Goal: Contribute content: Contribute content

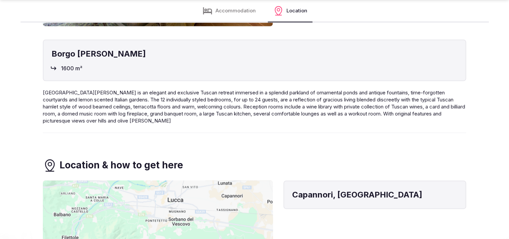
scroll to position [1045, 0]
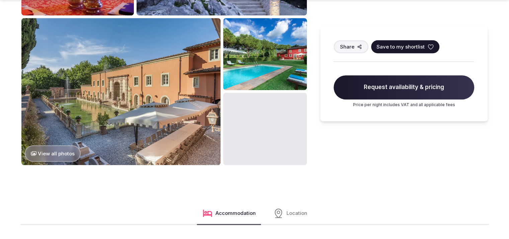
scroll to position [418, 0]
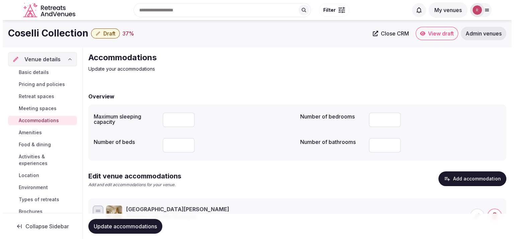
scroll to position [73, 0]
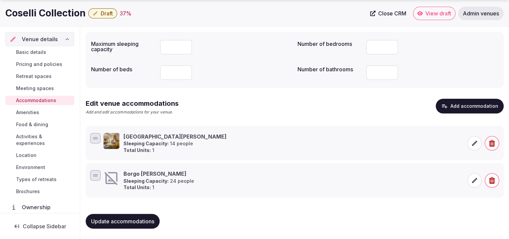
click at [475, 179] on icon at bounding box center [474, 180] width 5 height 5
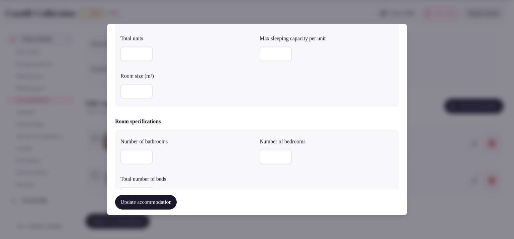
scroll to position [150, 0]
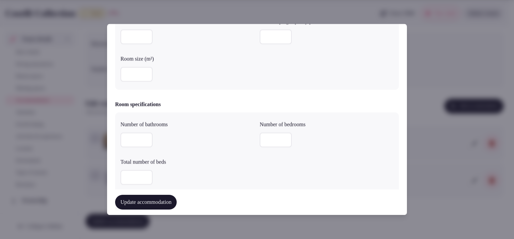
click at [127, 140] on input "number" at bounding box center [137, 140] width 32 height 15
type input "**"
click at [272, 139] on input "number" at bounding box center [276, 140] width 32 height 15
type input "**"
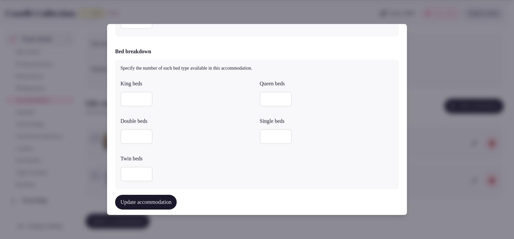
scroll to position [330, 0]
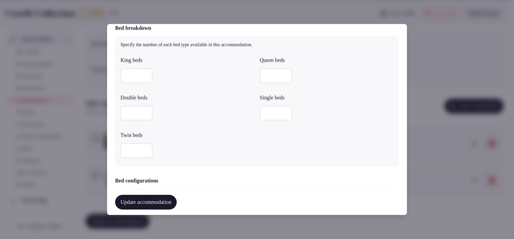
type input "*"
click at [146, 113] on input "*" at bounding box center [137, 113] width 32 height 15
type input "*"
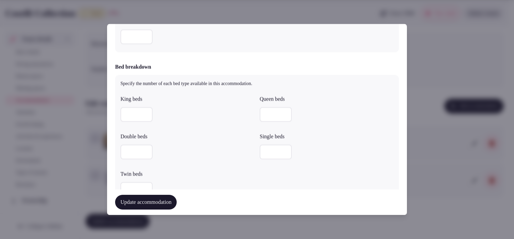
scroll to position [292, 0]
click at [127, 35] on input "number" at bounding box center [137, 36] width 32 height 15
type input "**"
click at [125, 189] on input "number" at bounding box center [137, 188] width 32 height 15
type input "*"
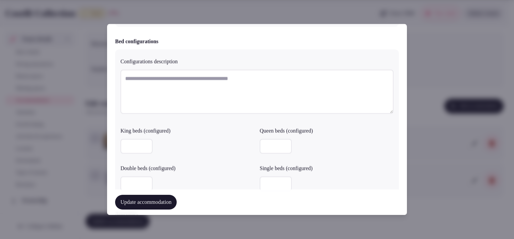
scroll to position [477, 0]
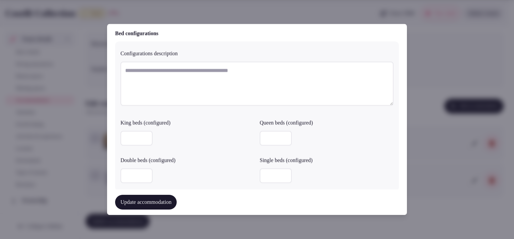
click at [182, 70] on textarea at bounding box center [257, 84] width 273 height 44
paste textarea "**********"
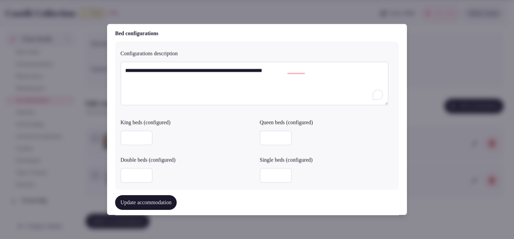
type textarea "**********"
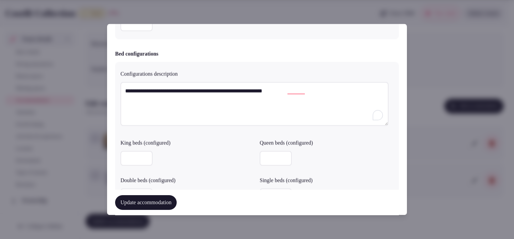
scroll to position [447, 0]
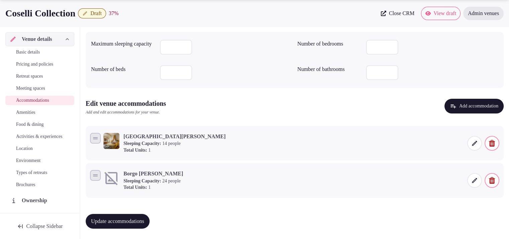
click at [238, 139] on div "Villa Lenka Sleeping Capacity: 14 people Total Units: 1" at bounding box center [192, 143] width 178 height 21
click at [474, 183] on icon at bounding box center [474, 180] width 7 height 7
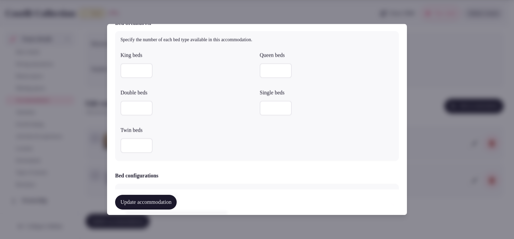
scroll to position [167, 0]
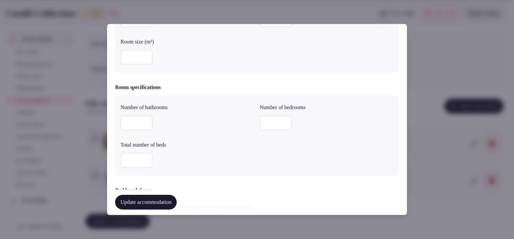
click at [144, 126] on input "number" at bounding box center [137, 123] width 32 height 15
type input "**"
click at [269, 119] on input "number" at bounding box center [276, 123] width 32 height 15
type input "**"
click at [129, 160] on input "number" at bounding box center [137, 160] width 32 height 15
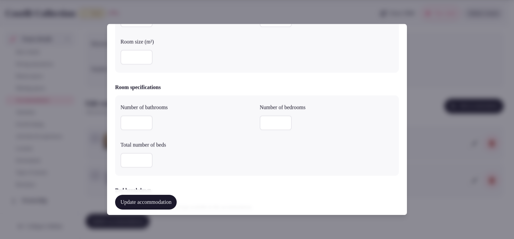
type input "**"
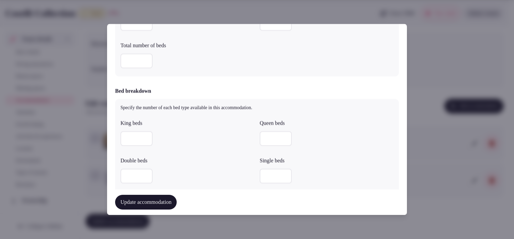
scroll to position [287, 0]
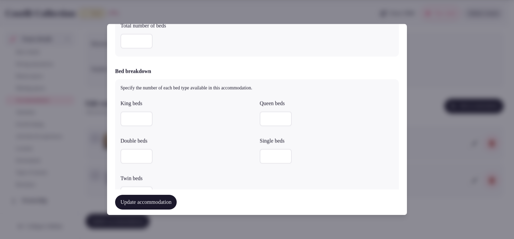
click at [127, 193] on div "Update accommodation" at bounding box center [257, 202] width 284 height 25
click at [129, 189] on input "number" at bounding box center [137, 194] width 32 height 15
type input "*"
click at [144, 155] on input "*" at bounding box center [137, 156] width 32 height 15
type input "*"
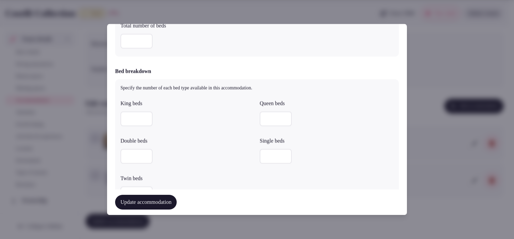
click at [129, 192] on div "Update accommodation" at bounding box center [257, 202] width 284 height 25
click at [131, 188] on input "number" at bounding box center [137, 194] width 32 height 15
type input "*"
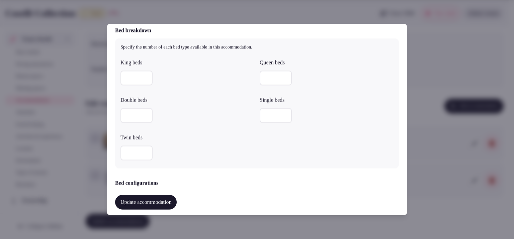
click at [150, 203] on button "Update accommodation" at bounding box center [146, 202] width 62 height 15
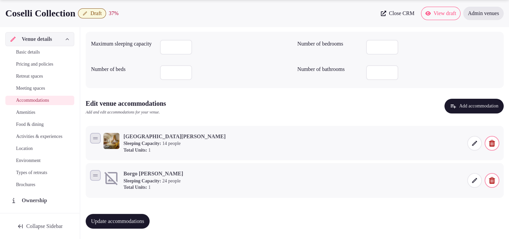
click at [473, 179] on icon at bounding box center [474, 180] width 7 height 7
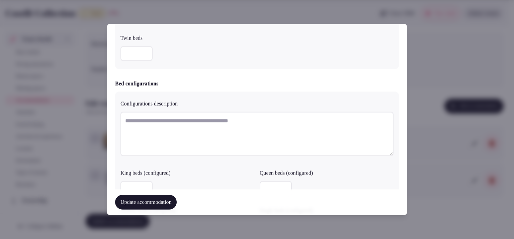
scroll to position [445, 0]
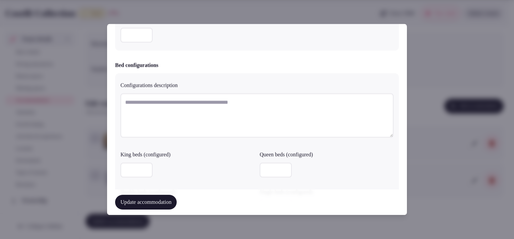
click at [181, 101] on textarea at bounding box center [257, 116] width 273 height 44
paste textarea "**********"
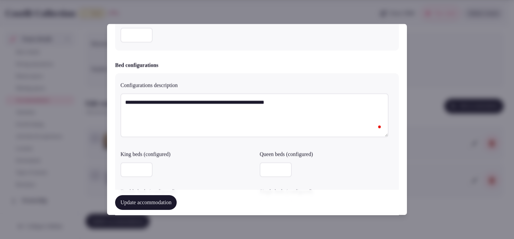
paste textarea "**********"
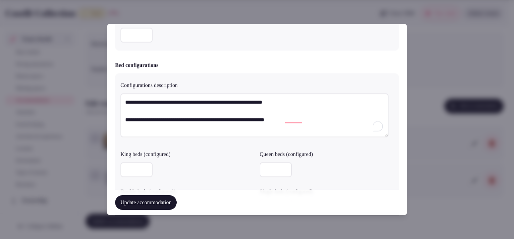
click at [124, 119] on textarea "**********" at bounding box center [255, 116] width 268 height 44
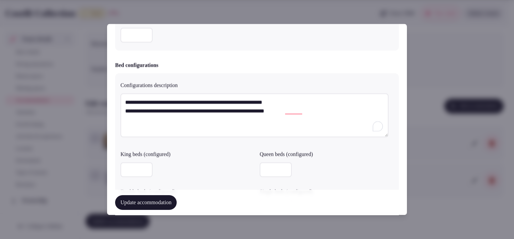
click at [322, 112] on textarea "**********" at bounding box center [255, 116] width 268 height 44
paste textarea "**********"
click at [127, 130] on textarea "**********" at bounding box center [255, 116] width 268 height 44
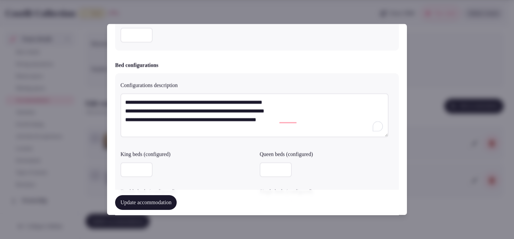
click at [298, 116] on textarea "**********" at bounding box center [255, 116] width 268 height 44
paste textarea "**********"
type textarea "**********"
click at [128, 165] on input "number" at bounding box center [137, 170] width 32 height 15
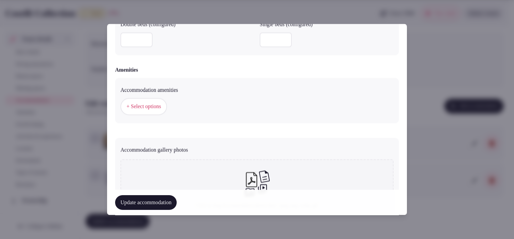
type input "*"
click at [138, 49] on div at bounding box center [188, 40] width 134 height 20
click at [138, 41] on input "number" at bounding box center [137, 40] width 32 height 15
type input "*"
click at [136, 111] on button "+ Select options" at bounding box center [144, 106] width 47 height 17
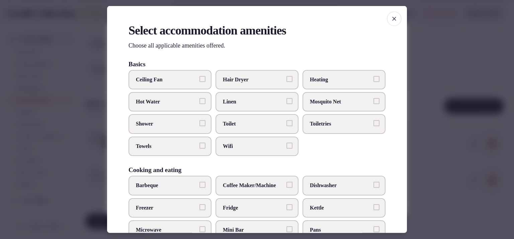
click at [331, 83] on label "Heating" at bounding box center [344, 79] width 83 height 19
click at [374, 82] on button "Heating" at bounding box center [377, 79] width 6 height 6
click at [280, 98] on span "Linen" at bounding box center [254, 101] width 62 height 7
click at [287, 98] on button "Linen" at bounding box center [290, 101] width 6 height 6
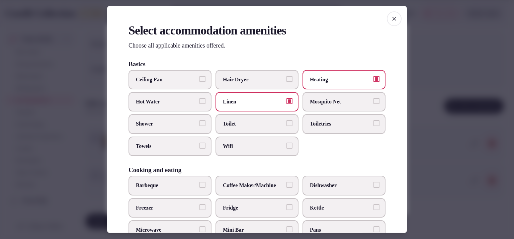
click at [247, 146] on span "Wifi" at bounding box center [254, 146] width 62 height 7
click at [287, 146] on button "Wifi" at bounding box center [290, 146] width 6 height 6
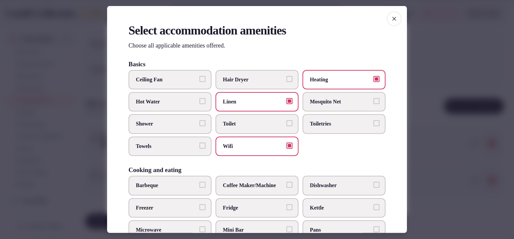
click at [234, 127] on label "Toilet" at bounding box center [257, 123] width 83 height 19
click at [287, 126] on button "Toilet" at bounding box center [290, 123] width 6 height 6
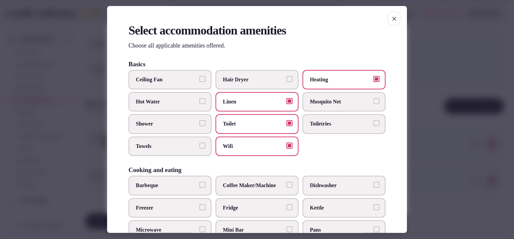
click at [182, 120] on span "Shower" at bounding box center [167, 123] width 62 height 7
click at [200, 120] on button "Shower" at bounding box center [203, 123] width 6 height 6
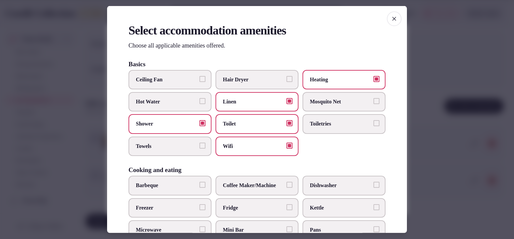
click at [188, 104] on span "Hot Water" at bounding box center [167, 101] width 62 height 7
click at [200, 104] on button "Hot Water" at bounding box center [203, 101] width 6 height 6
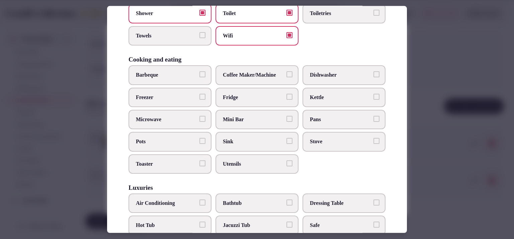
scroll to position [113, 0]
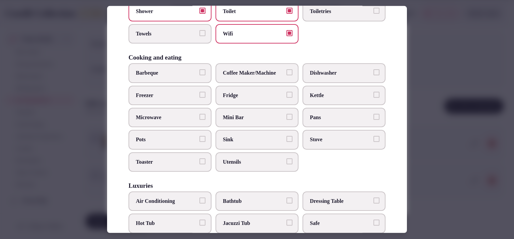
click at [265, 140] on span "Sink" at bounding box center [254, 139] width 62 height 7
click at [287, 140] on button "Sink" at bounding box center [290, 139] width 6 height 6
click at [168, 131] on label "Pots" at bounding box center [170, 139] width 83 height 19
click at [200, 136] on button "Pots" at bounding box center [203, 139] width 6 height 6
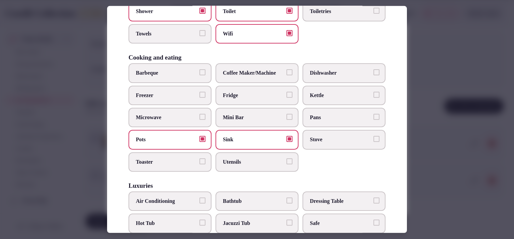
click at [358, 69] on span "Dishwasher" at bounding box center [341, 72] width 62 height 7
click at [374, 69] on button "Dishwasher" at bounding box center [377, 72] width 6 height 6
click at [320, 124] on label "Pans" at bounding box center [344, 117] width 83 height 19
click at [374, 120] on button "Pans" at bounding box center [377, 117] width 6 height 6
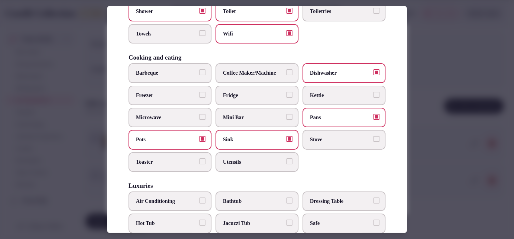
click at [317, 137] on span "Stove" at bounding box center [341, 139] width 62 height 7
click at [374, 137] on button "Stove" at bounding box center [377, 139] width 6 height 6
click at [256, 163] on label "Utensils" at bounding box center [257, 161] width 83 height 19
click at [287, 163] on button "Utensils" at bounding box center [290, 161] width 6 height 6
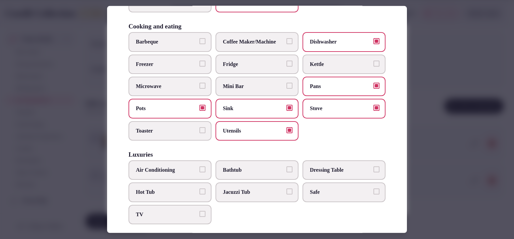
scroll to position [152, 0]
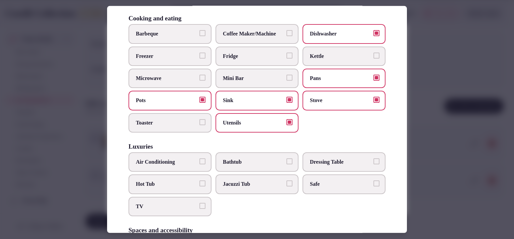
click at [155, 160] on span "Air Conditioning" at bounding box center [167, 161] width 62 height 7
click at [200, 160] on button "Air Conditioning" at bounding box center [203, 161] width 6 height 6
click at [250, 53] on span "Fridge" at bounding box center [254, 55] width 62 height 7
click at [287, 53] on button "Fridge" at bounding box center [290, 55] width 6 height 6
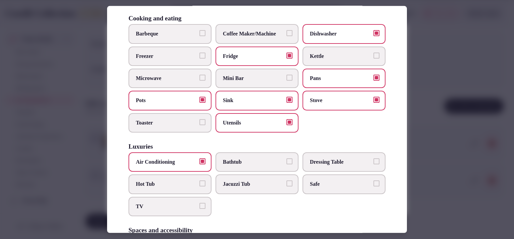
click at [321, 52] on span "Kettle" at bounding box center [341, 55] width 62 height 7
click at [374, 52] on button "Kettle" at bounding box center [377, 55] width 6 height 6
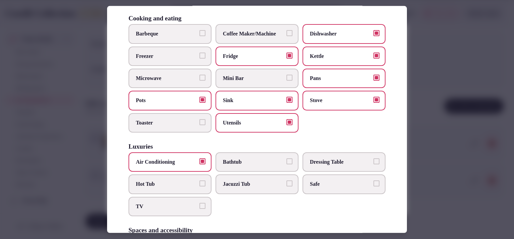
click at [165, 71] on label "Microwave" at bounding box center [170, 78] width 83 height 19
click at [200, 75] on button "Microwave" at bounding box center [203, 78] width 6 height 6
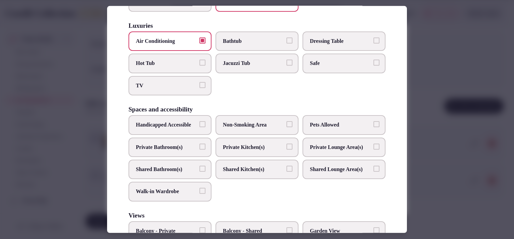
scroll to position [284, 0]
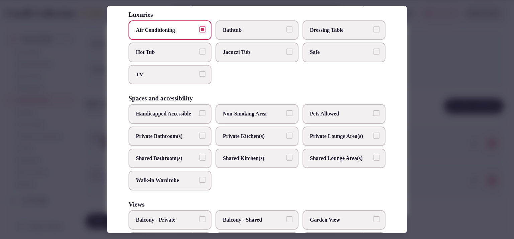
click at [260, 140] on span "Private Kitchen(s)" at bounding box center [254, 136] width 62 height 7
click at [287, 139] on button "Private Kitchen(s)" at bounding box center [290, 136] width 6 height 6
click at [183, 140] on span "Private Bathroom(s)" at bounding box center [167, 136] width 62 height 7
click at [200, 139] on button "Private Bathroom(s)" at bounding box center [203, 136] width 6 height 6
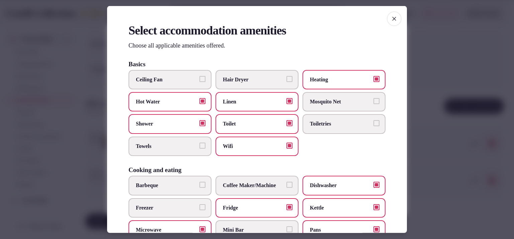
scroll to position [198, 0]
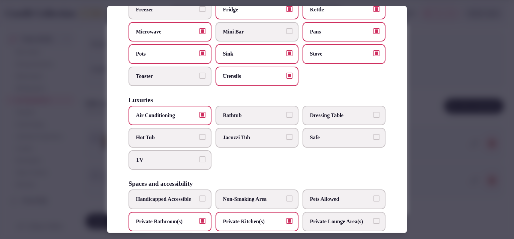
click at [205, 159] on label "TV" at bounding box center [170, 159] width 83 height 19
click at [205, 159] on button "TV" at bounding box center [203, 159] width 6 height 6
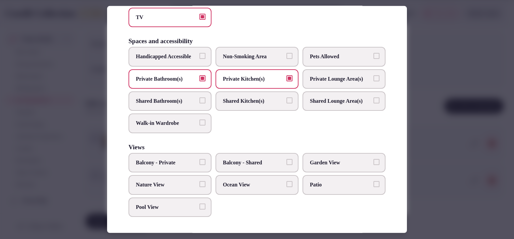
click at [194, 161] on span "Balcony - Private" at bounding box center [167, 162] width 62 height 7
click at [200, 161] on button "Balcony - Private" at bounding box center [203, 162] width 6 height 6
click at [336, 165] on span "Garden View" at bounding box center [341, 162] width 62 height 7
click at [374, 165] on button "Garden View" at bounding box center [377, 162] width 6 height 6
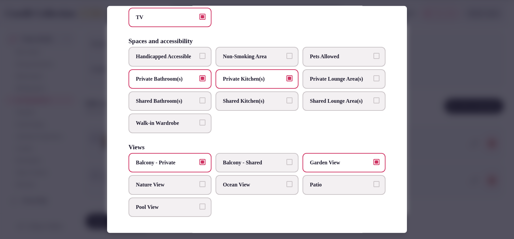
click at [183, 209] on span "Pool View" at bounding box center [167, 206] width 62 height 7
click at [200, 209] on button "Pool View" at bounding box center [203, 206] width 6 height 6
click at [423, 102] on div at bounding box center [257, 119] width 514 height 239
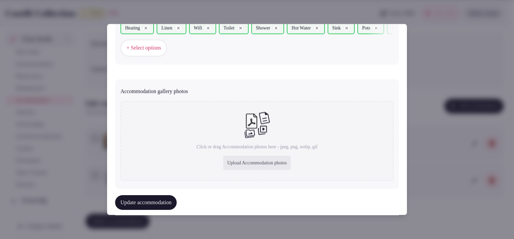
scroll to position [700, 0]
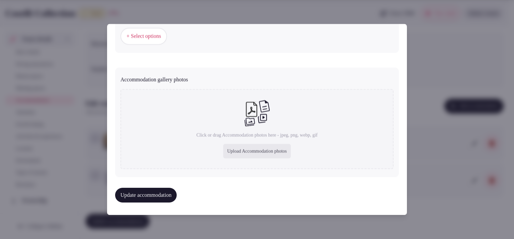
click at [163, 192] on button "Update accommodation" at bounding box center [146, 195] width 62 height 15
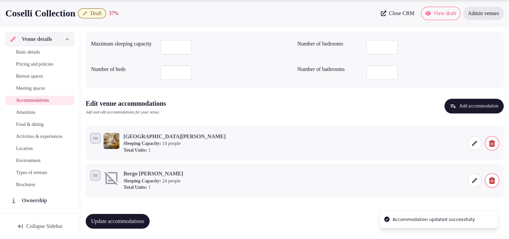
click at [473, 144] on icon at bounding box center [474, 143] width 5 height 5
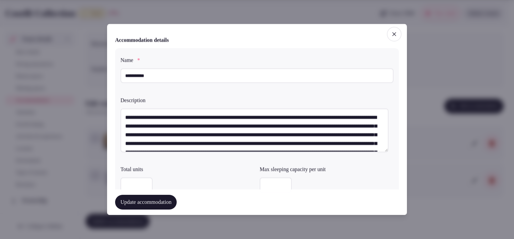
scroll to position [0, 0]
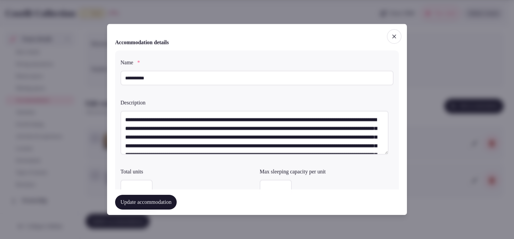
click at [388, 41] on span "button" at bounding box center [394, 36] width 15 height 15
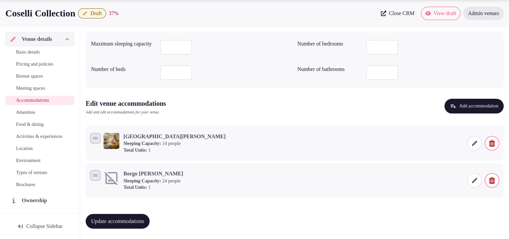
click at [123, 217] on button "Update accommodations" at bounding box center [118, 221] width 64 height 15
click at [476, 138] on span at bounding box center [474, 143] width 15 height 15
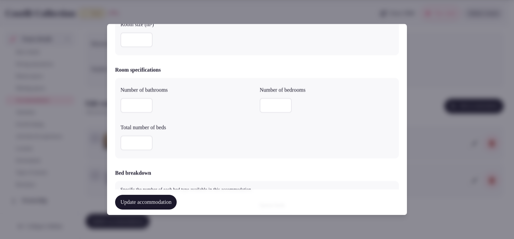
scroll to position [198, 0]
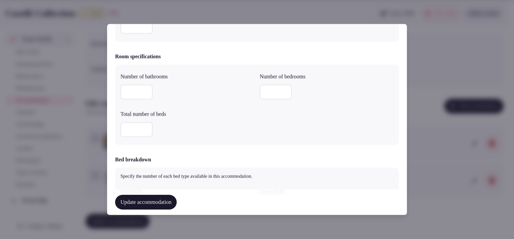
click at [132, 125] on input "number" at bounding box center [137, 130] width 32 height 15
type input "*"
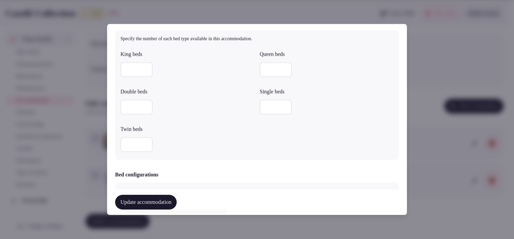
scroll to position [322, 0]
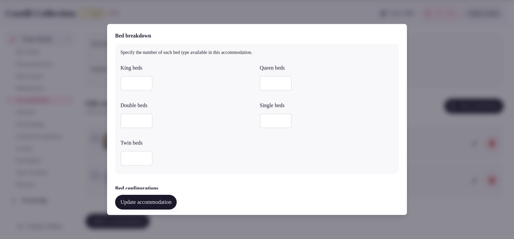
click at [135, 84] on input "number" at bounding box center [137, 83] width 32 height 15
type input "*"
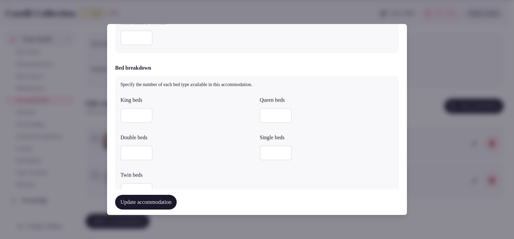
scroll to position [291, 0]
click at [134, 109] on input "*" at bounding box center [137, 114] width 32 height 15
click at [133, 143] on div at bounding box center [188, 152] width 134 height 20
click at [134, 152] on input "number" at bounding box center [137, 152] width 32 height 15
type input "*"
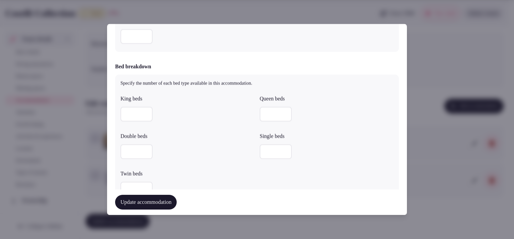
click at [130, 186] on input "number" at bounding box center [137, 189] width 32 height 15
type input "*"
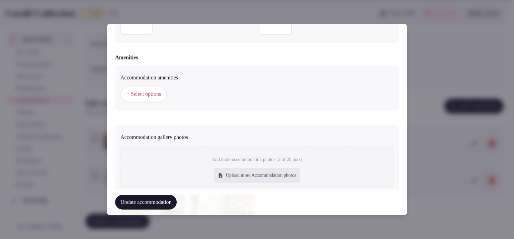
scroll to position [631, 0]
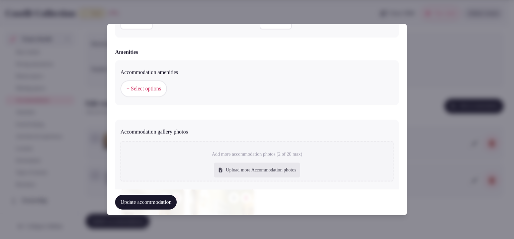
click at [128, 88] on span "+ Select options" at bounding box center [144, 88] width 34 height 7
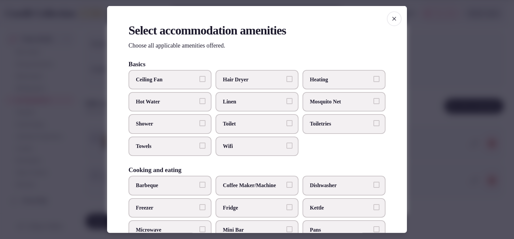
click at [238, 103] on span "Linen" at bounding box center [254, 101] width 62 height 7
click at [287, 103] on button "Linen" at bounding box center [290, 101] width 6 height 6
click at [239, 121] on span "Toilet" at bounding box center [254, 123] width 62 height 7
click at [287, 121] on button "Toilet" at bounding box center [290, 123] width 6 height 6
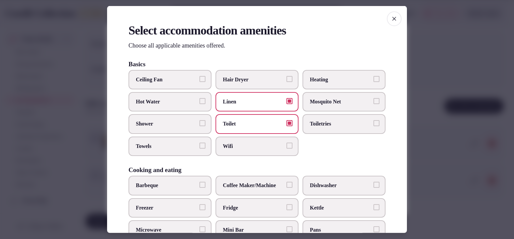
click at [236, 149] on label "Wifi" at bounding box center [257, 146] width 83 height 19
click at [287, 149] on button "Wifi" at bounding box center [290, 146] width 6 height 6
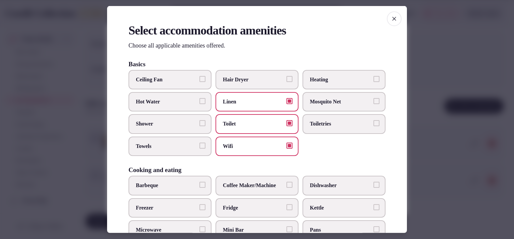
click at [303, 124] on label "Toiletries" at bounding box center [344, 123] width 83 height 19
click at [374, 124] on button "Toiletries" at bounding box center [377, 123] width 6 height 6
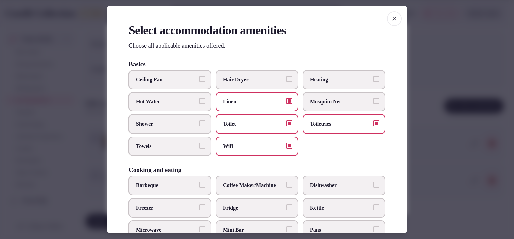
click at [172, 126] on span "Shower" at bounding box center [167, 123] width 62 height 7
click at [200, 126] on button "Shower" at bounding box center [203, 123] width 6 height 6
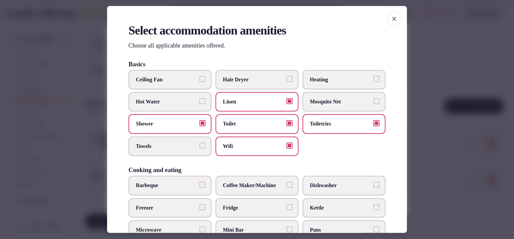
click at [179, 101] on span "Hot Water" at bounding box center [167, 101] width 62 height 7
click at [200, 101] on button "Hot Water" at bounding box center [203, 101] width 6 height 6
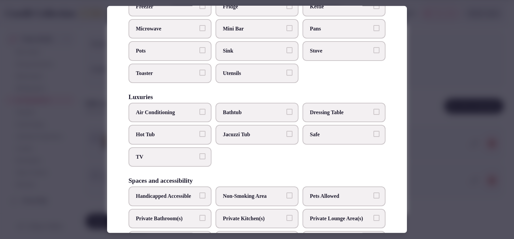
scroll to position [212, 0]
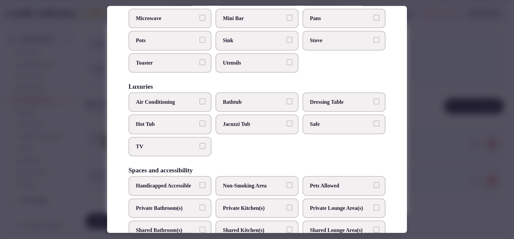
click at [189, 107] on label "Air Conditioning" at bounding box center [170, 101] width 83 height 19
click at [200, 104] on button "Air Conditioning" at bounding box center [203, 101] width 6 height 6
click at [186, 147] on span "TV" at bounding box center [167, 146] width 62 height 7
click at [200, 147] on button "TV" at bounding box center [203, 146] width 6 height 6
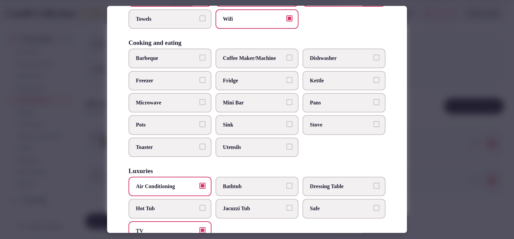
scroll to position [119, 0]
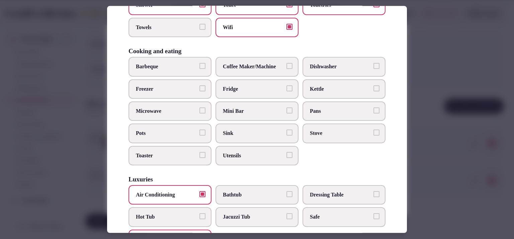
click at [329, 104] on label "Pans" at bounding box center [344, 110] width 83 height 19
click at [374, 107] on button "Pans" at bounding box center [377, 110] width 6 height 6
click at [338, 68] on span "Dishwasher" at bounding box center [341, 66] width 62 height 7
click at [374, 68] on button "Dishwasher" at bounding box center [377, 66] width 6 height 6
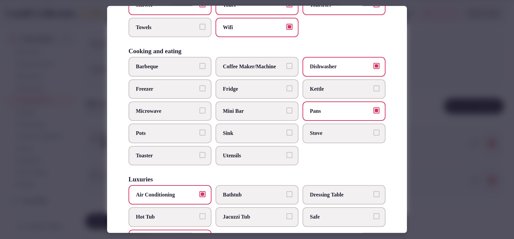
click at [340, 132] on span "Stove" at bounding box center [341, 133] width 62 height 7
click at [374, 132] on button "Stove" at bounding box center [377, 133] width 6 height 6
click at [253, 152] on span "Utensils" at bounding box center [254, 155] width 62 height 7
click at [287, 152] on button "Utensils" at bounding box center [290, 155] width 6 height 6
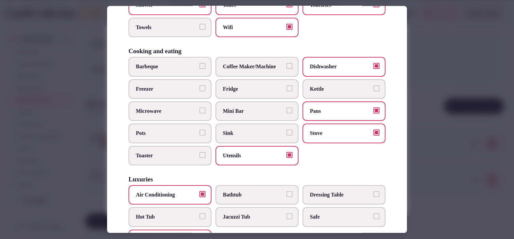
click at [190, 133] on span "Pots" at bounding box center [167, 133] width 62 height 7
click at [200, 133] on button "Pots" at bounding box center [203, 133] width 6 height 6
click at [200, 114] on label "Microwave" at bounding box center [170, 110] width 83 height 19
click at [200, 114] on button "Microwave" at bounding box center [203, 110] width 6 height 6
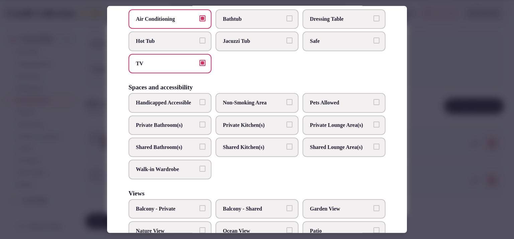
scroll to position [305, 0]
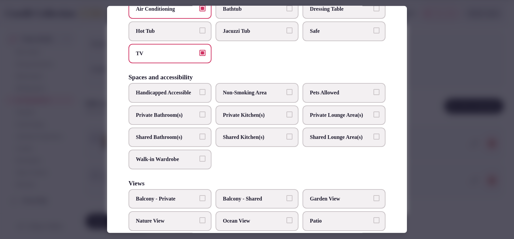
click at [257, 124] on label "Private Kitchen(s)" at bounding box center [257, 114] width 83 height 19
click at [287, 118] on button "Private Kitchen(s)" at bounding box center [290, 114] width 6 height 6
click at [175, 118] on span "Private Bathroom(s)" at bounding box center [167, 114] width 62 height 7
click at [200, 118] on button "Private Bathroom(s)" at bounding box center [203, 114] width 6 height 6
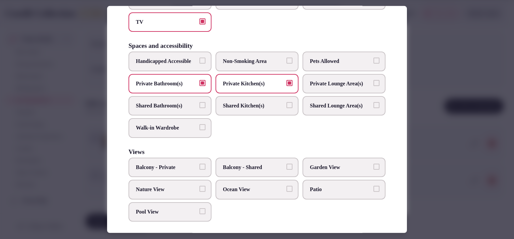
scroll to position [338, 0]
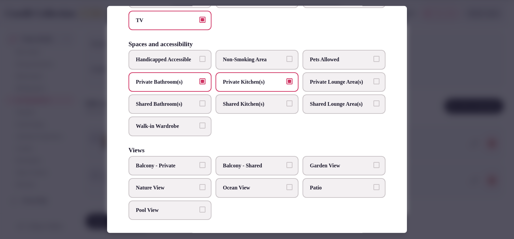
click at [172, 169] on span "Balcony - Private" at bounding box center [167, 165] width 62 height 7
click at [200, 168] on button "Balcony - Private" at bounding box center [203, 165] width 6 height 6
click at [163, 220] on label "Pool View" at bounding box center [170, 209] width 83 height 19
click at [200, 212] on button "Pool View" at bounding box center [203, 209] width 6 height 6
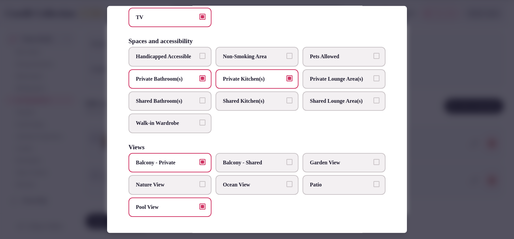
scroll to position [160, 0]
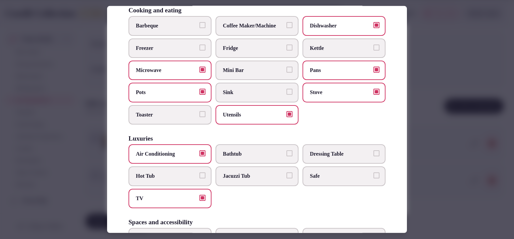
click at [253, 48] on span "Fridge" at bounding box center [254, 47] width 62 height 7
click at [287, 48] on button "Fridge" at bounding box center [290, 47] width 6 height 6
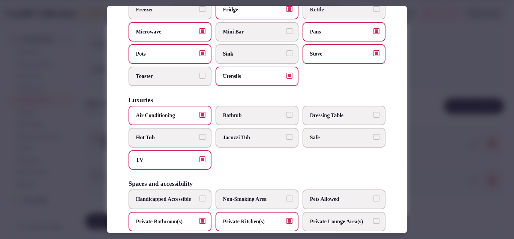
scroll to position [358, 0]
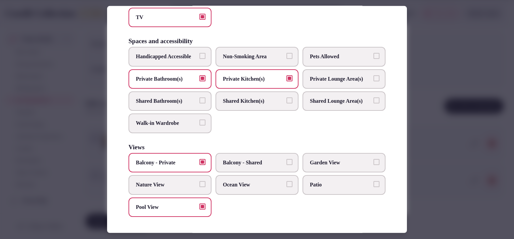
click at [434, 79] on div at bounding box center [257, 119] width 514 height 239
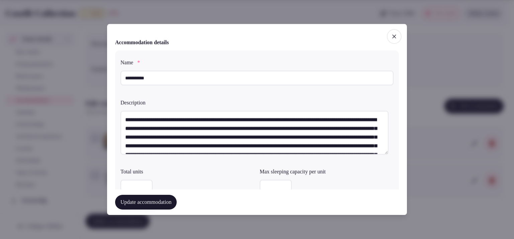
scroll to position [44, 0]
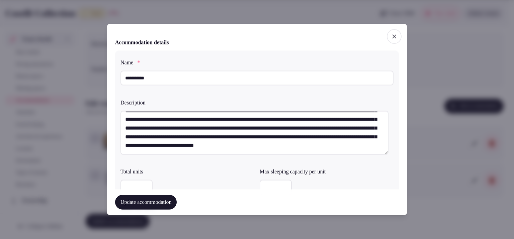
click at [182, 194] on div "Update accommodation" at bounding box center [257, 202] width 284 height 25
click at [177, 197] on button "Update accommodation" at bounding box center [146, 202] width 62 height 15
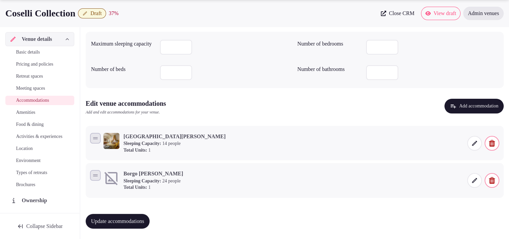
click at [101, 223] on span "Update accommodations" at bounding box center [117, 221] width 53 height 7
click at [475, 178] on icon at bounding box center [474, 180] width 7 height 7
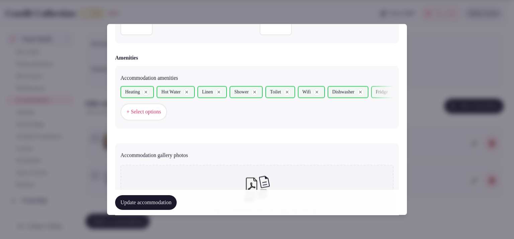
scroll to position [669, 0]
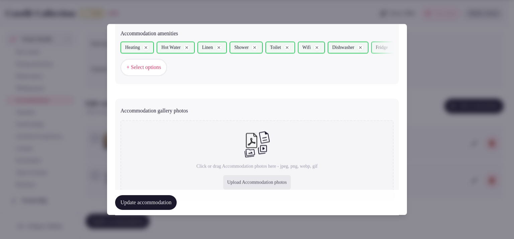
click at [265, 180] on div "Upload Accommodation photos" at bounding box center [257, 182] width 68 height 15
type input "**********"
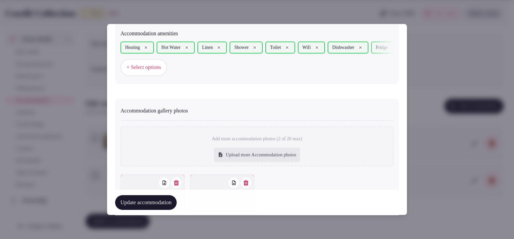
scroll to position [737, 0]
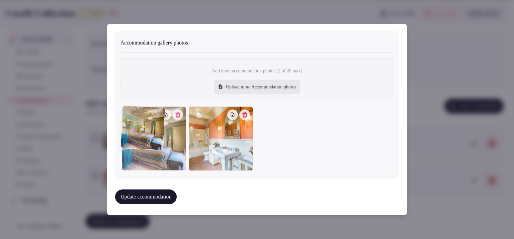
drag, startPoint x: 221, startPoint y: 146, endPoint x: 167, endPoint y: 145, distance: 53.9
click at [167, 145] on div at bounding box center [154, 138] width 64 height 64
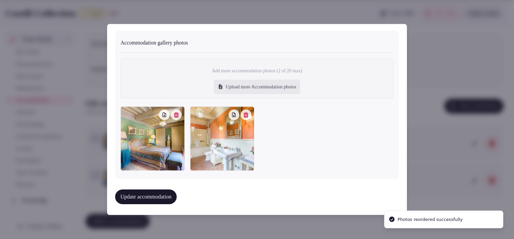
click at [152, 194] on button "Update accommodation" at bounding box center [146, 197] width 62 height 15
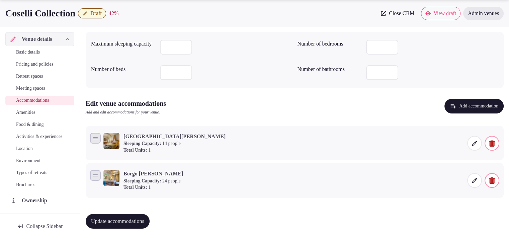
click at [124, 218] on span "Update accommodations" at bounding box center [117, 221] width 53 height 7
click at [466, 108] on button "Add accommodation" at bounding box center [474, 106] width 59 height 15
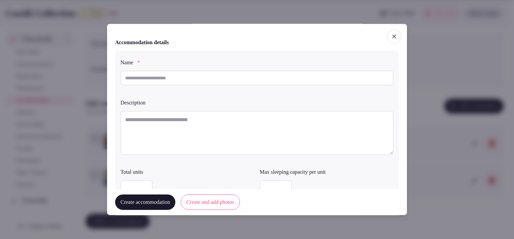
click at [151, 78] on input "text" at bounding box center [257, 78] width 273 height 15
paste input "**********"
type input "**********"
click at [138, 128] on textarea at bounding box center [257, 133] width 273 height 44
paste textarea "**********"
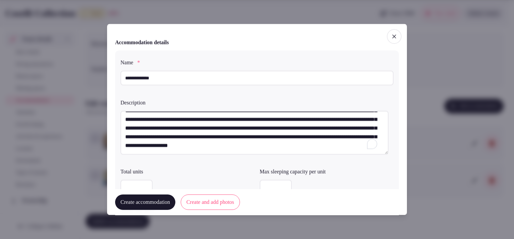
scroll to position [26, 0]
type textarea "**********"
click at [137, 184] on input "number" at bounding box center [137, 187] width 32 height 15
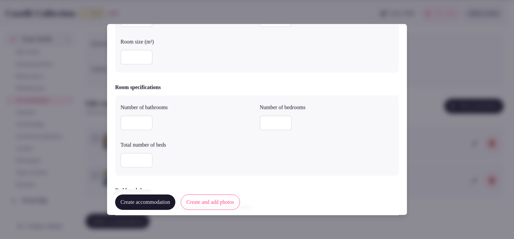
scroll to position [0, 0]
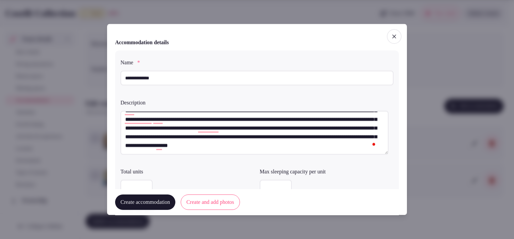
type input "*"
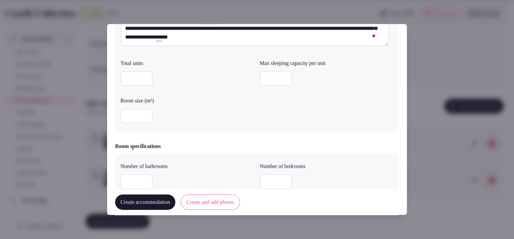
click at [133, 112] on input "number" at bounding box center [137, 116] width 32 height 15
type input "****"
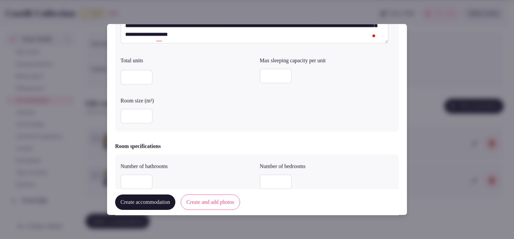
scroll to position [106, 0]
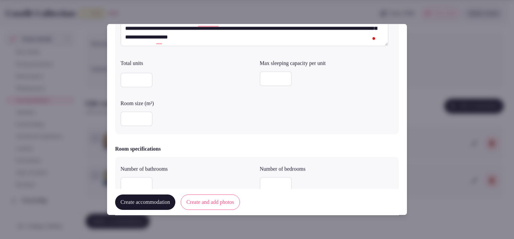
click at [285, 78] on input "number" at bounding box center [276, 79] width 32 height 15
type input "**"
click at [160, 202] on button "Create accommodation" at bounding box center [145, 202] width 60 height 15
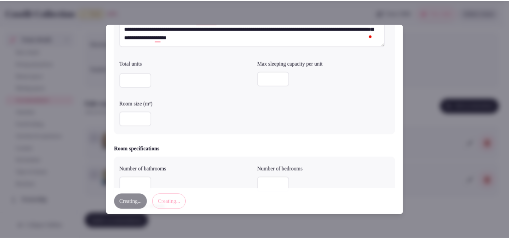
scroll to position [0, 0]
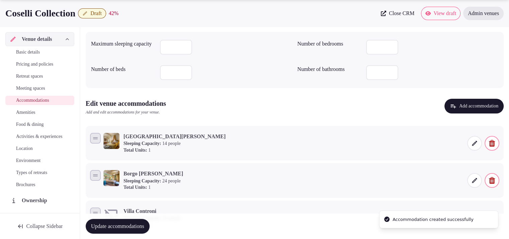
click at [134, 226] on span "Update accommodations" at bounding box center [117, 226] width 53 height 7
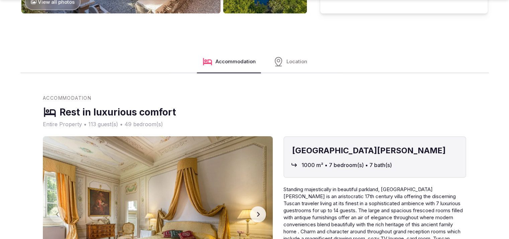
scroll to position [627, 0]
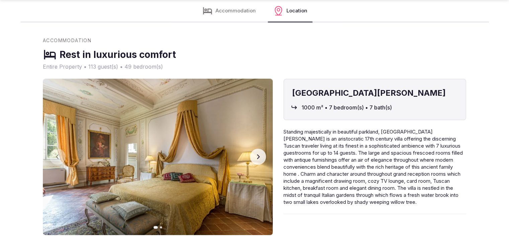
click at [262, 149] on button "Next slide" at bounding box center [258, 157] width 16 height 16
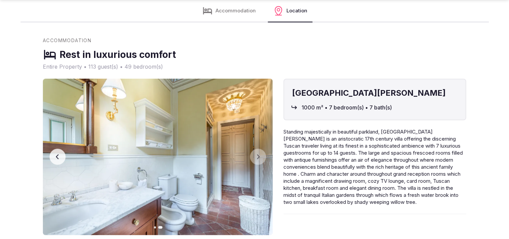
click at [56, 153] on button "Previous slide" at bounding box center [58, 157] width 16 height 16
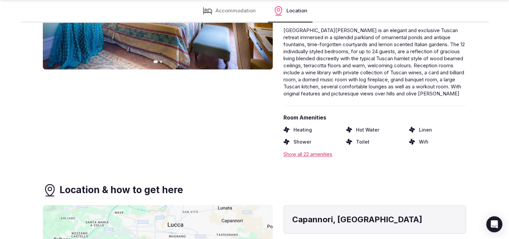
scroll to position [1007, 0]
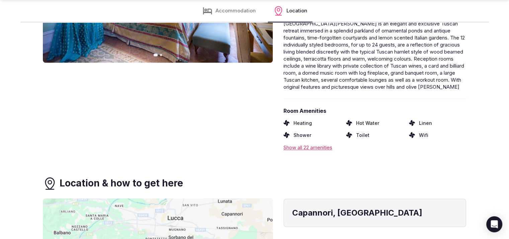
click at [289, 144] on div "Show all 22 amenities" at bounding box center [375, 147] width 183 height 7
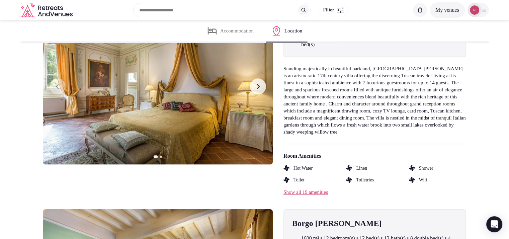
scroll to position [481, 0]
